Goal: Navigation & Orientation: Find specific page/section

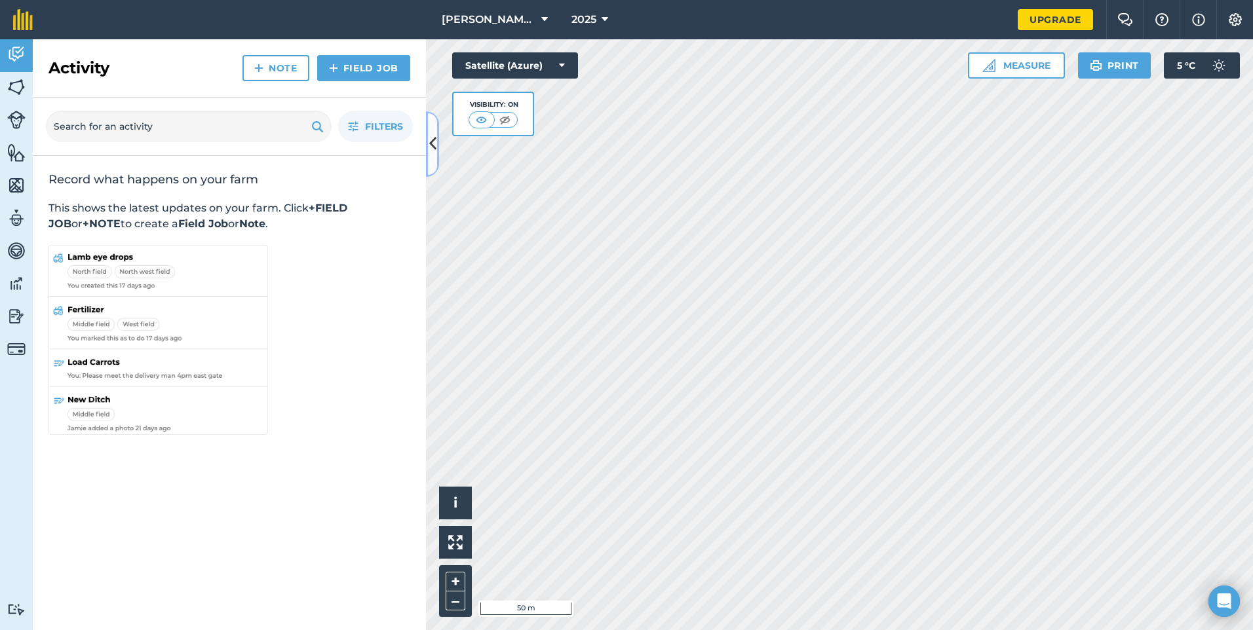
click at [435, 152] on icon at bounding box center [432, 143] width 7 height 23
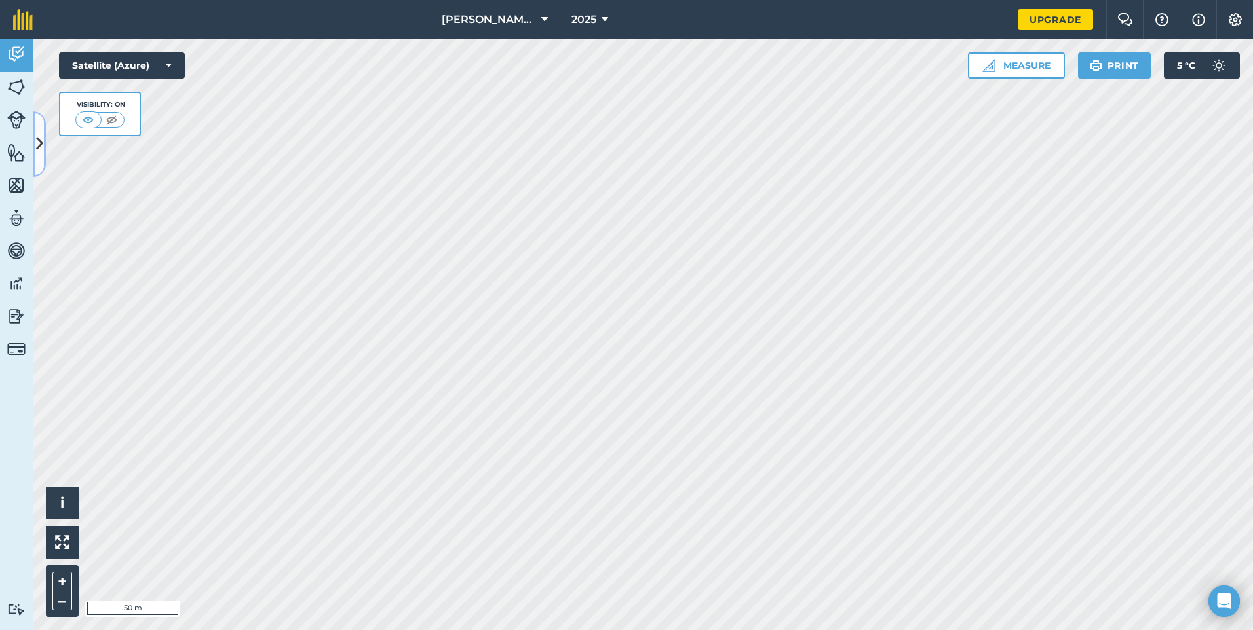
click at [41, 155] on icon at bounding box center [39, 143] width 7 height 23
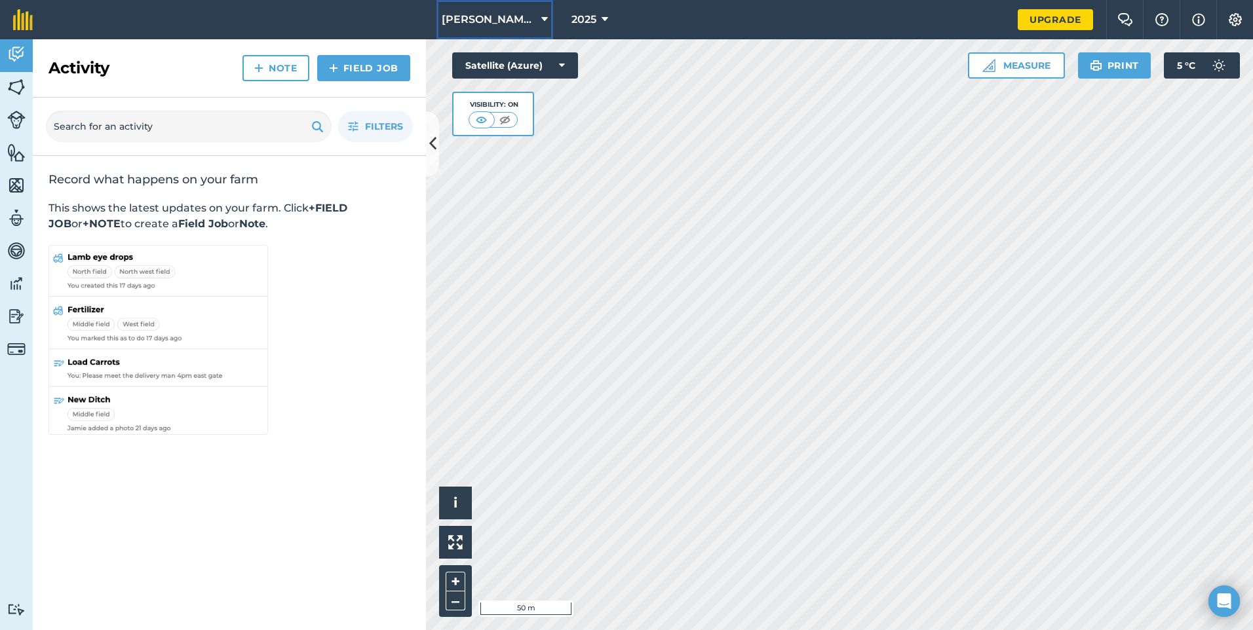
click at [524, 21] on span "Foley Acreage" at bounding box center [489, 20] width 94 height 16
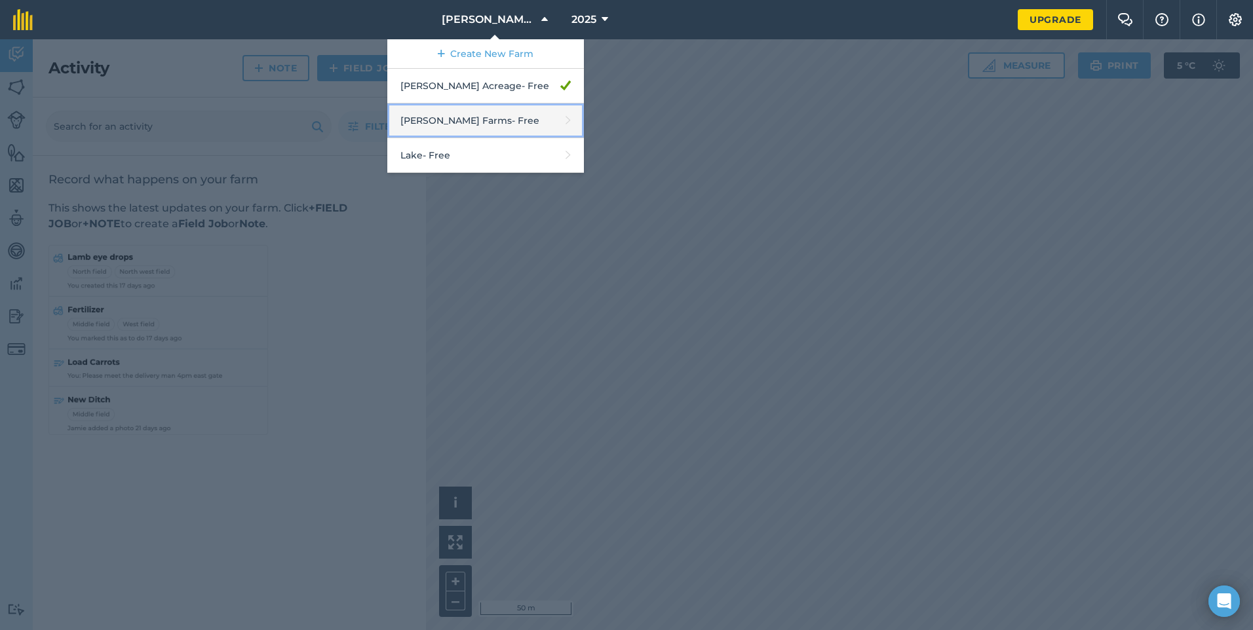
click at [539, 106] on link "Gregson Farms - Free" at bounding box center [485, 121] width 197 height 35
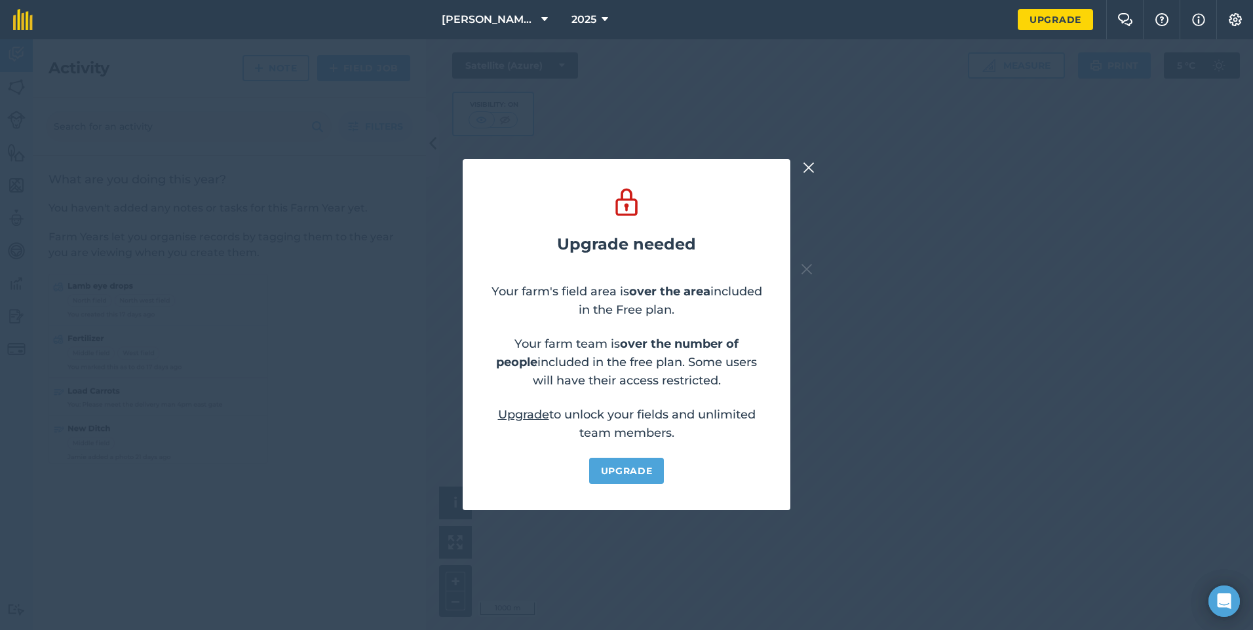
click at [812, 160] on img at bounding box center [809, 168] width 12 height 16
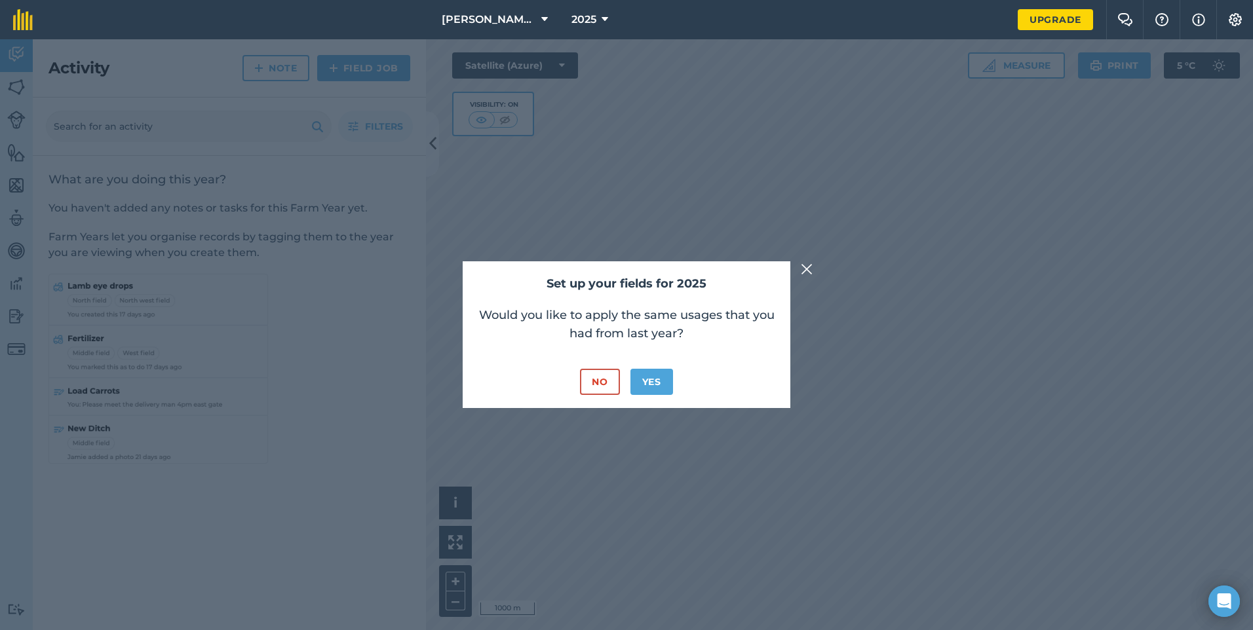
click at [803, 263] on img at bounding box center [807, 269] width 12 height 16
